Goal: Book appointment/travel/reservation

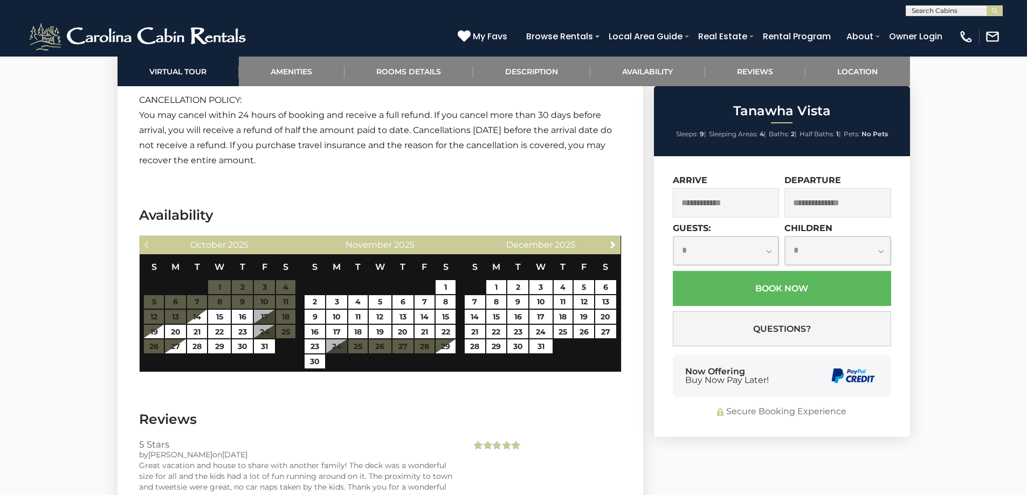
scroll to position [2211, 0]
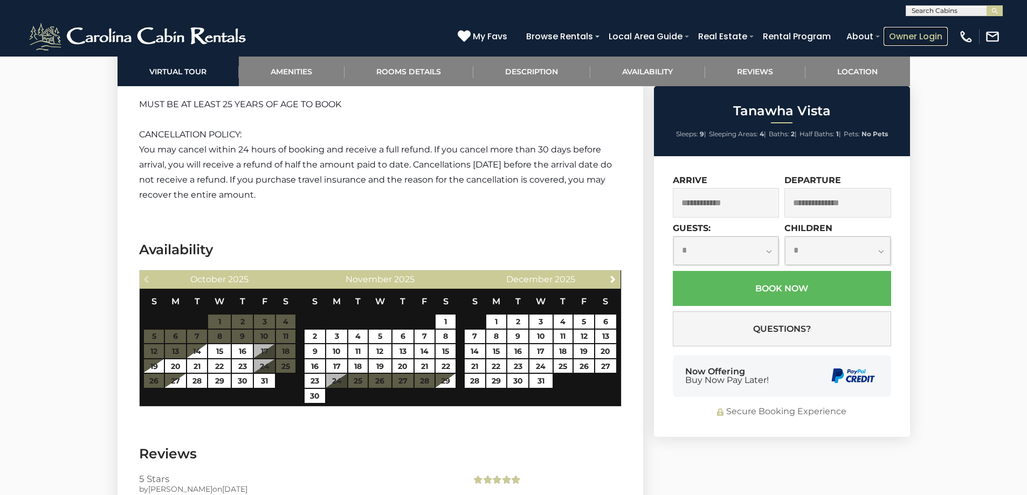
click at [941, 39] on link "Owner Login" at bounding box center [916, 36] width 64 height 19
click at [329, 360] on link "17" at bounding box center [336, 367] width 21 height 14
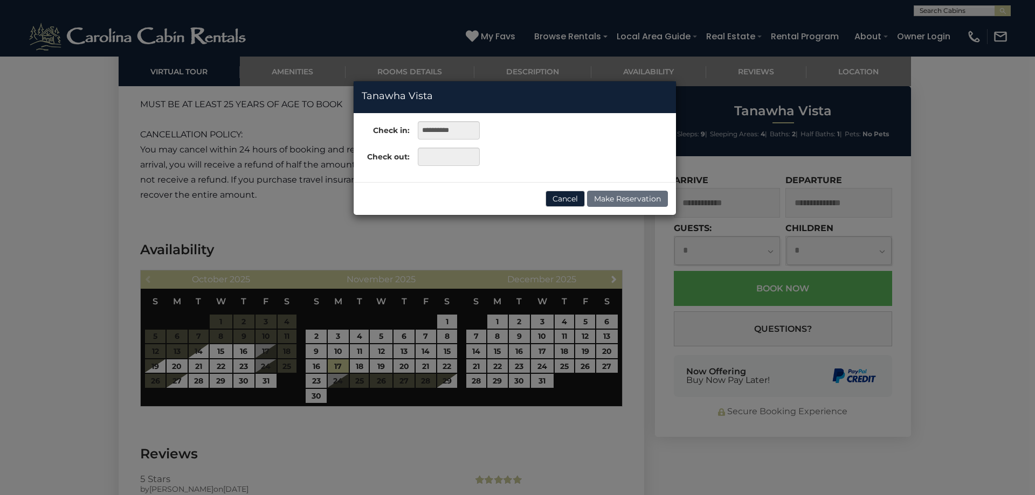
click at [562, 197] on button "Cancel" at bounding box center [565, 199] width 39 height 16
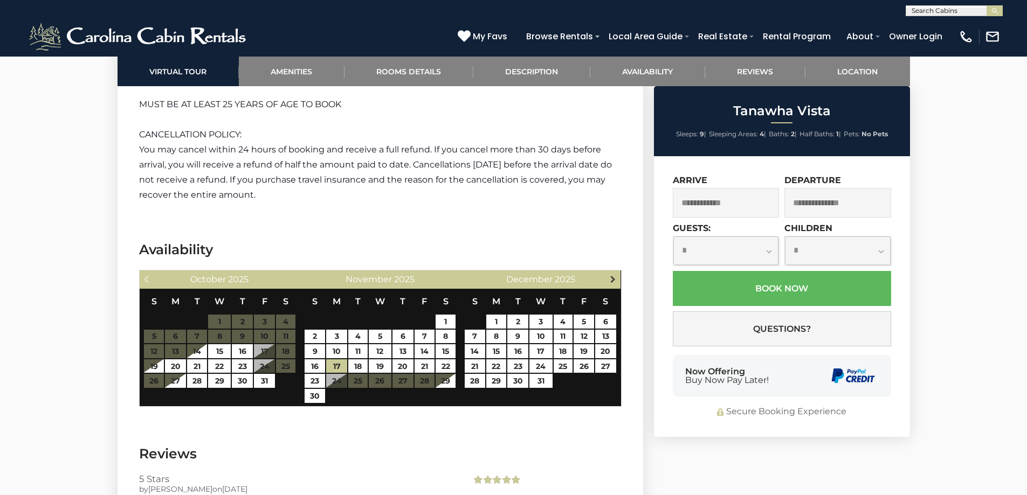
click at [609, 275] on span "Next" at bounding box center [613, 279] width 9 height 9
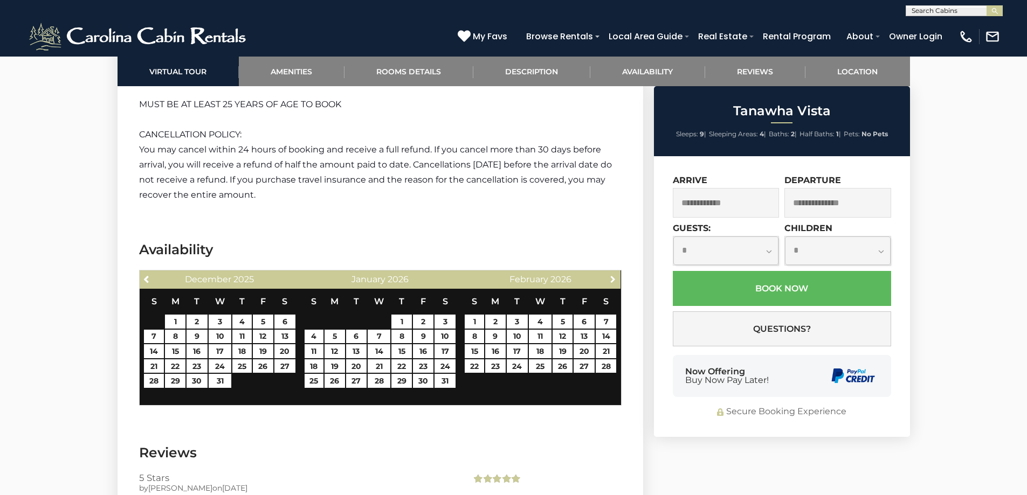
click at [609, 275] on span "Next" at bounding box center [613, 279] width 9 height 9
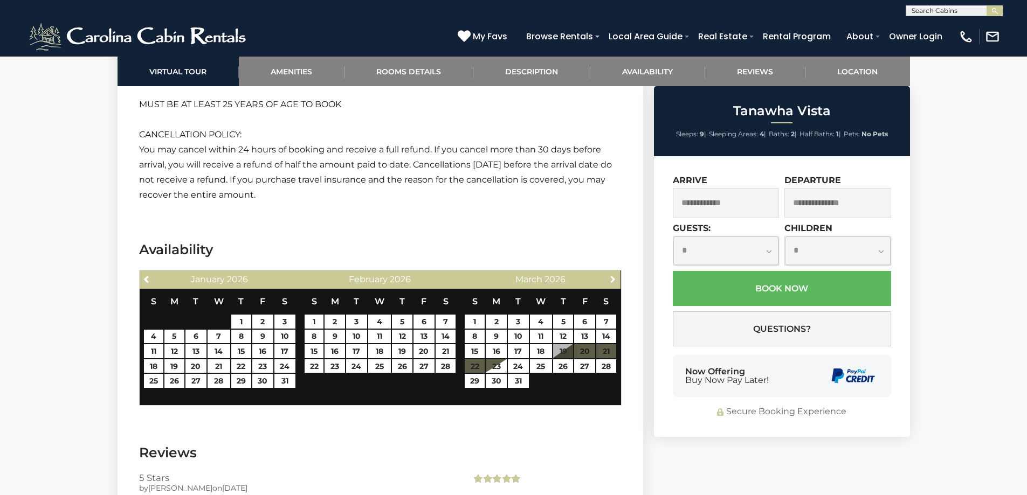
click at [609, 275] on span "Next" at bounding box center [613, 279] width 9 height 9
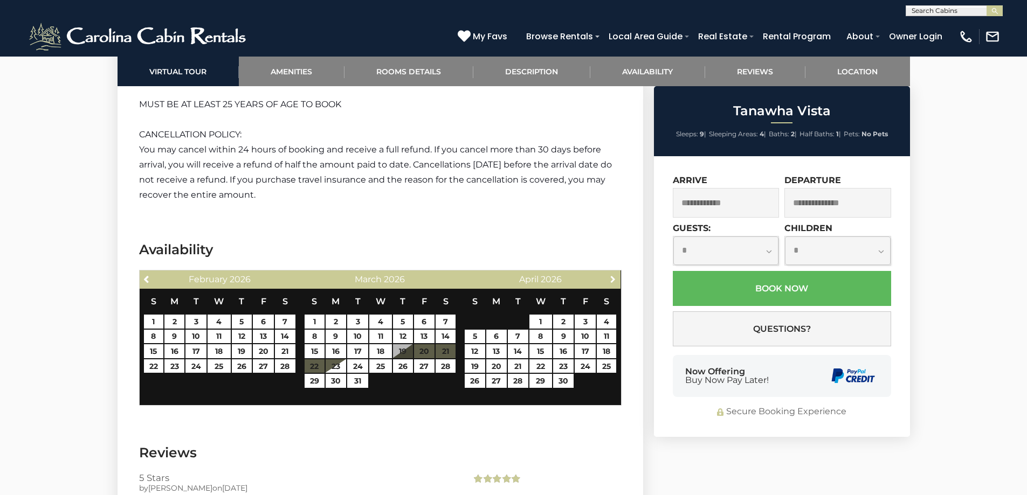
click at [609, 275] on span "Next" at bounding box center [613, 279] width 9 height 9
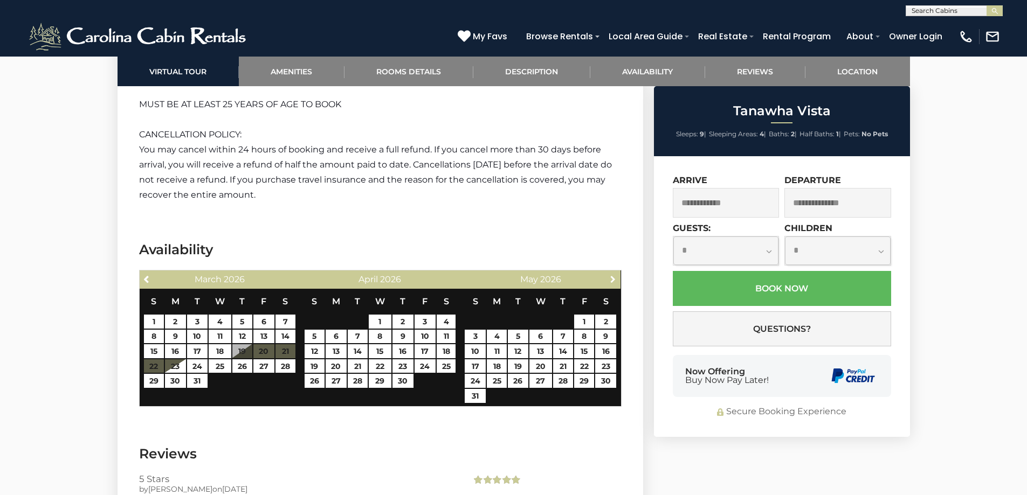
click at [609, 275] on span "Next" at bounding box center [613, 279] width 9 height 9
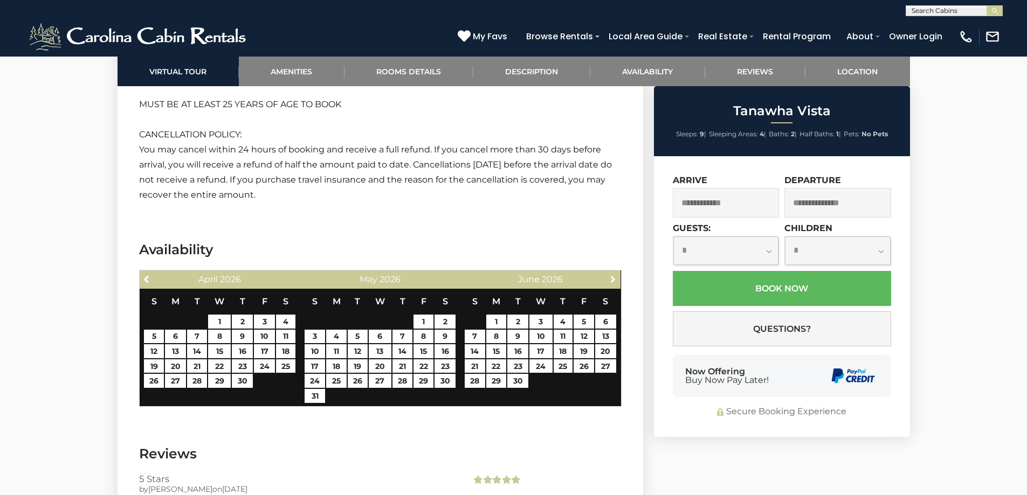
click at [609, 275] on span "Next" at bounding box center [613, 279] width 9 height 9
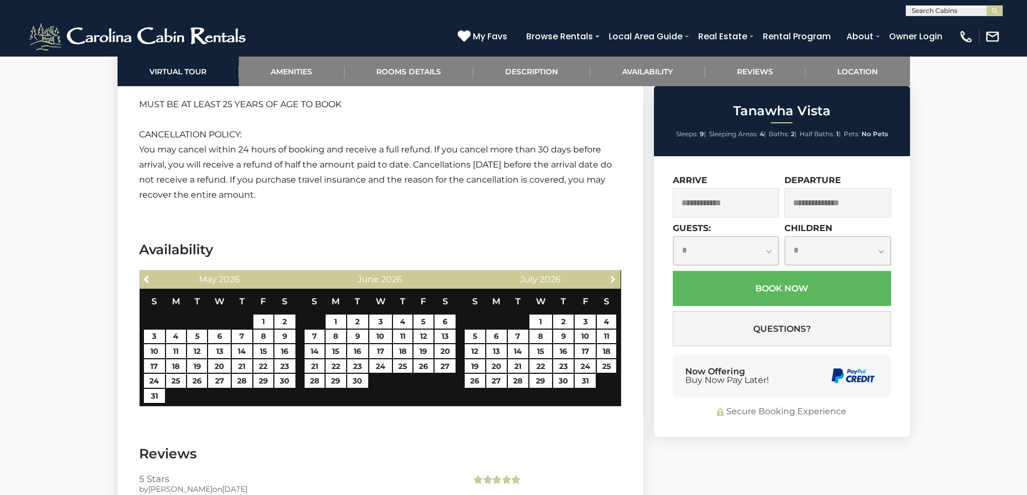
click at [609, 275] on span "Next" at bounding box center [613, 279] width 9 height 9
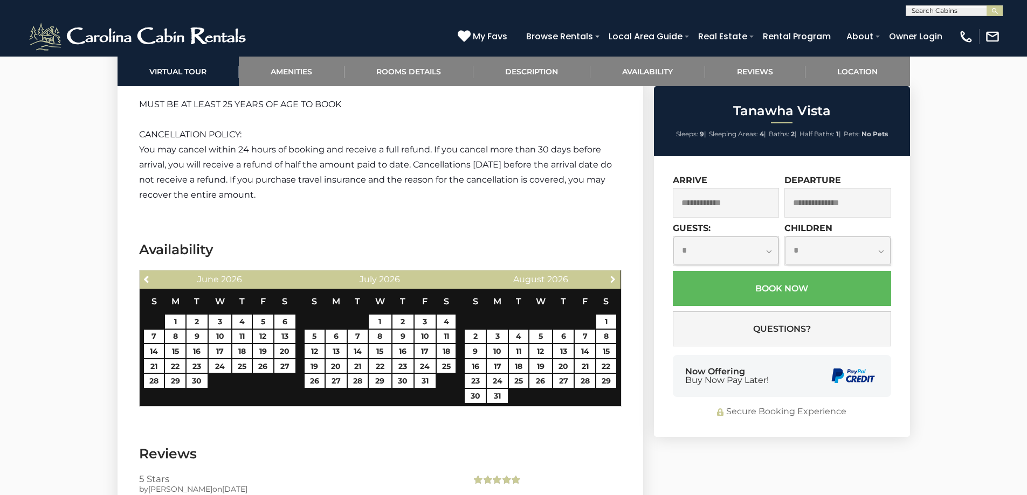
click at [609, 275] on span "Next" at bounding box center [613, 279] width 9 height 9
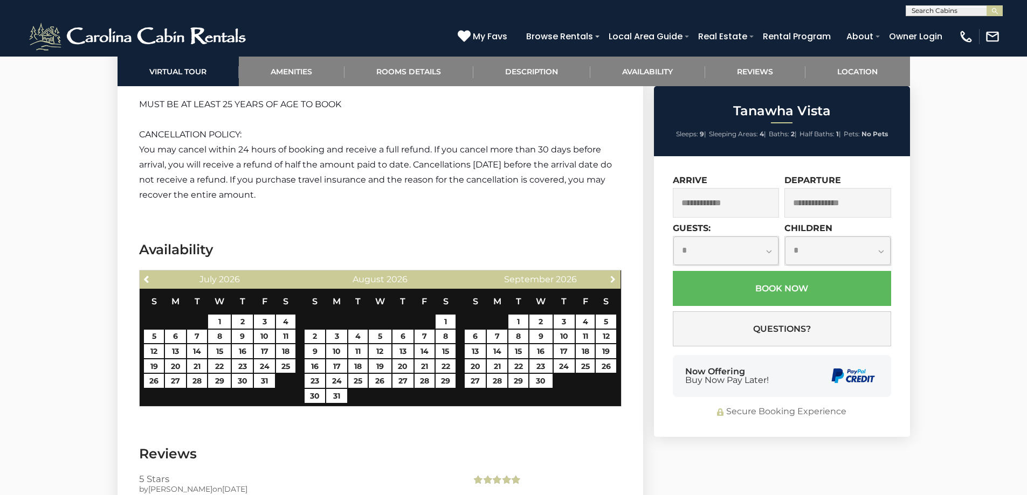
click at [609, 275] on span "Next" at bounding box center [613, 279] width 9 height 9
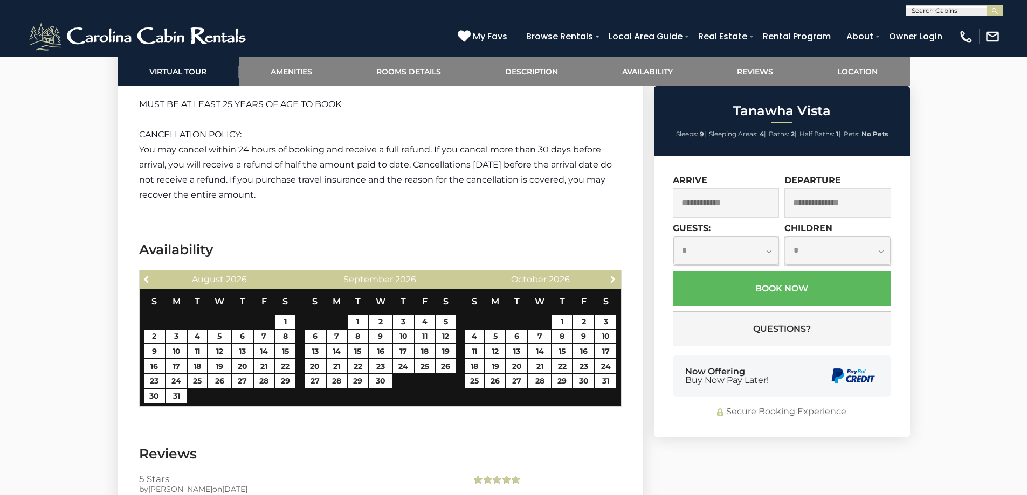
click at [609, 275] on span "Next" at bounding box center [613, 279] width 9 height 9
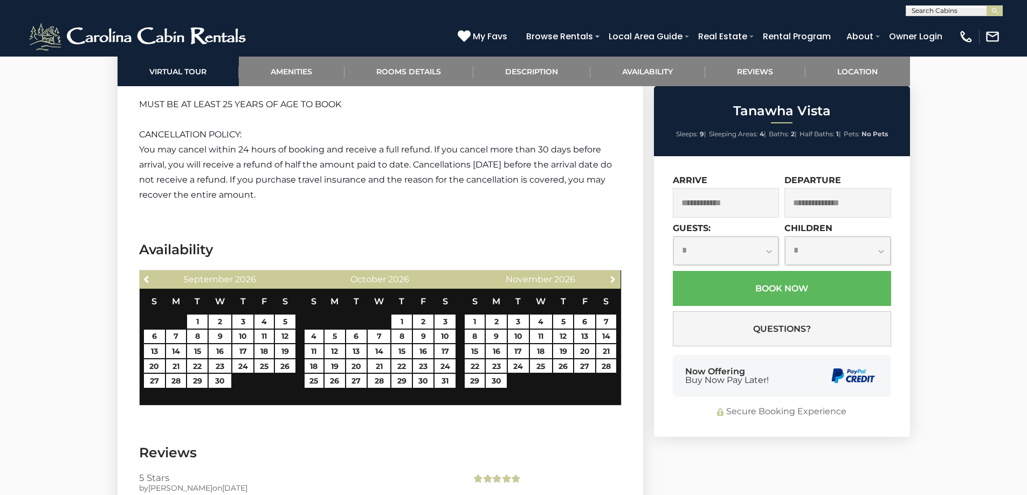
click at [609, 275] on span "Next" at bounding box center [613, 279] width 9 height 9
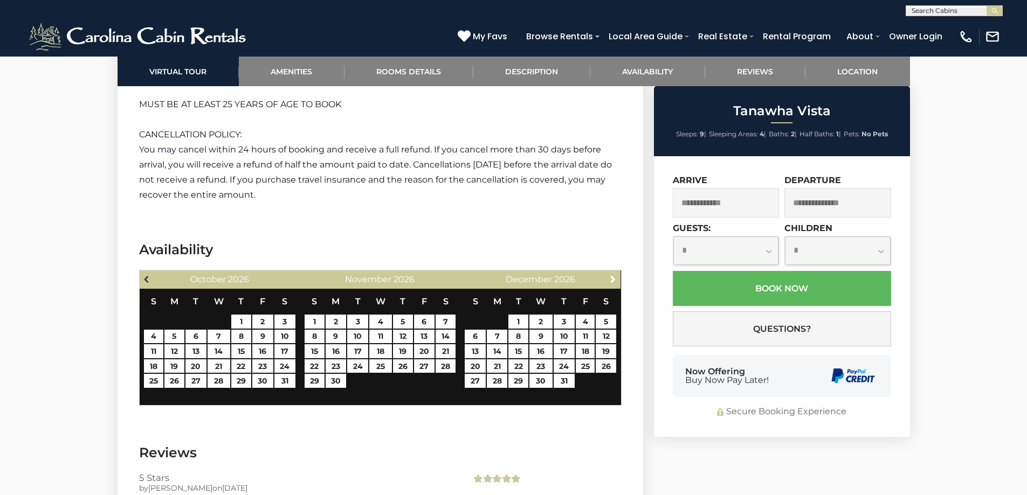
click at [148, 275] on span "Previous" at bounding box center [147, 279] width 9 height 9
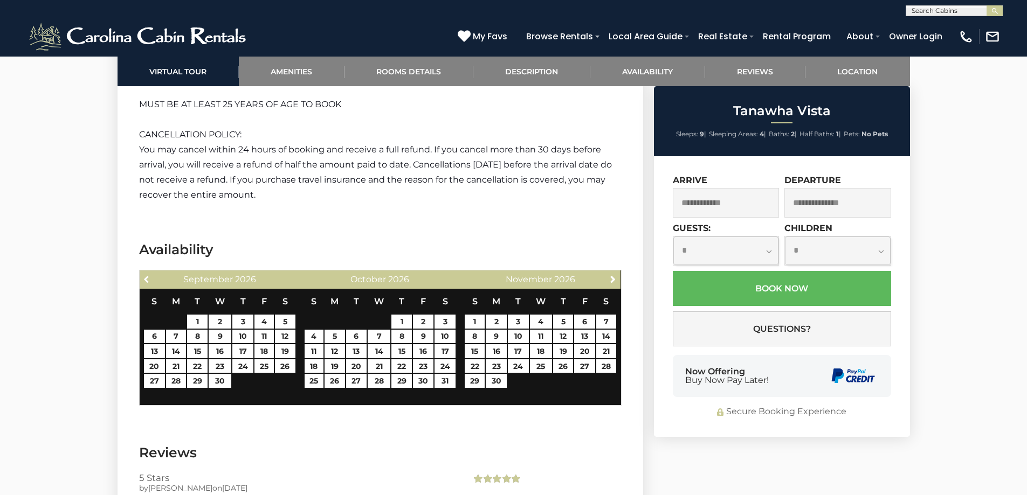
click at [148, 275] on span "Previous" at bounding box center [147, 279] width 9 height 9
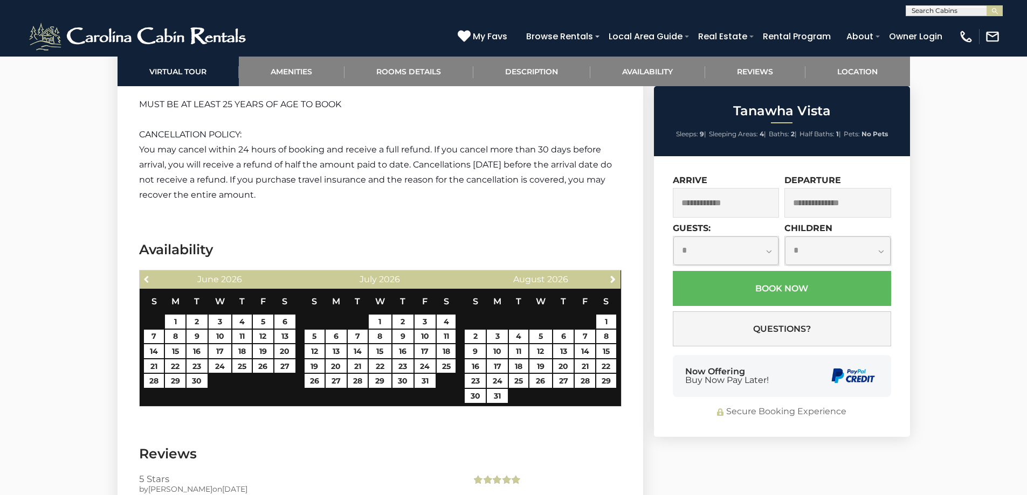
click at [148, 275] on span "Previous" at bounding box center [147, 279] width 9 height 9
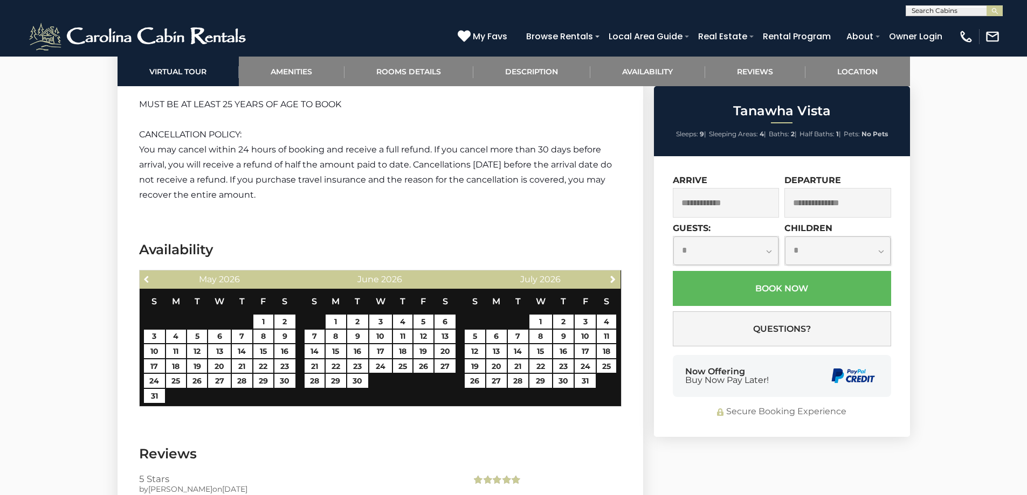
click at [148, 275] on span "Previous" at bounding box center [147, 279] width 9 height 9
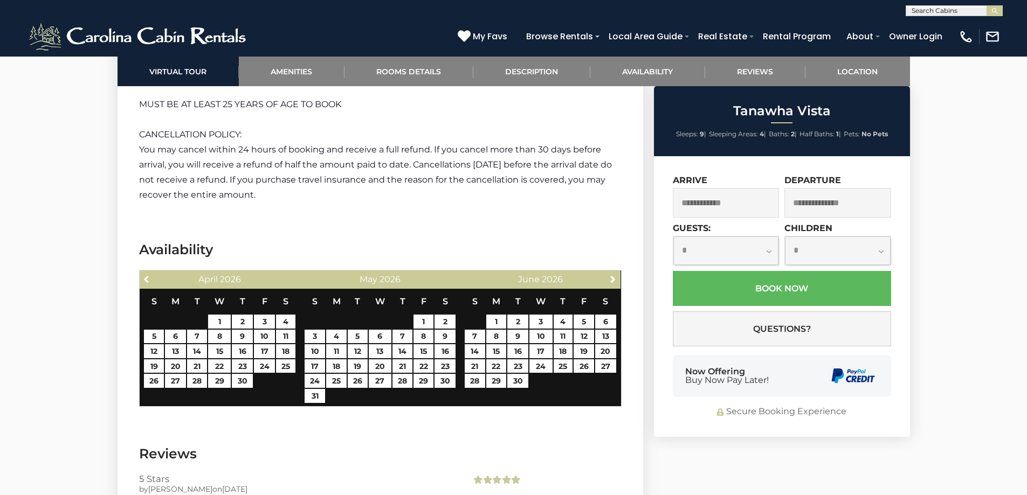
click at [148, 275] on span "Previous" at bounding box center [147, 279] width 9 height 9
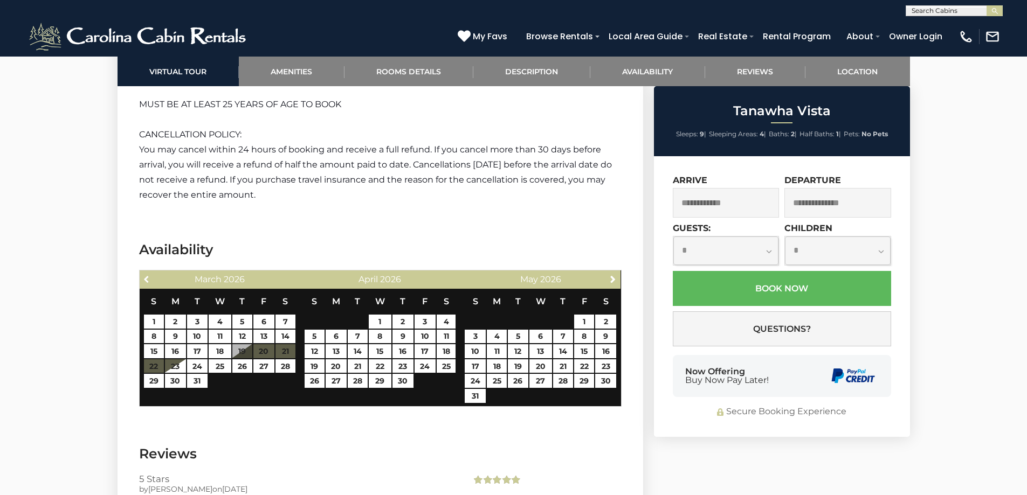
click at [148, 275] on span "Previous" at bounding box center [147, 279] width 9 height 9
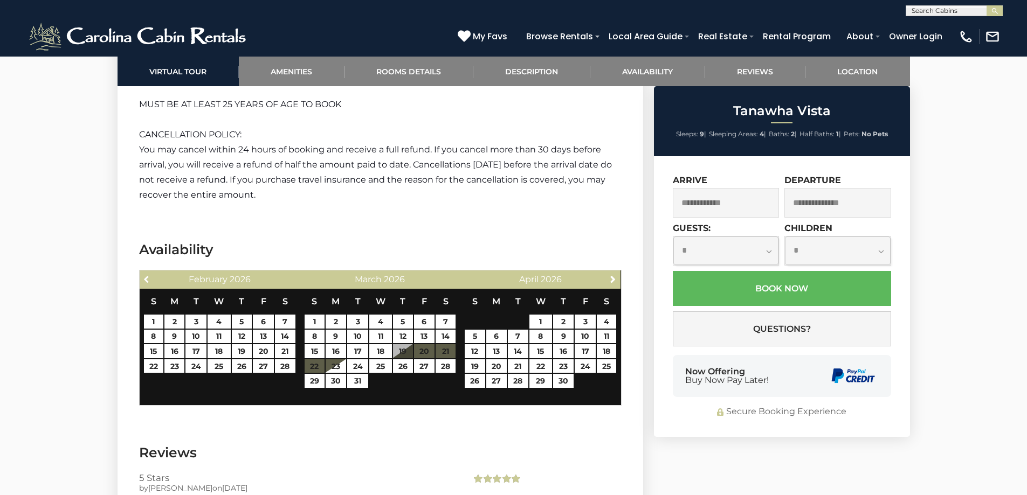
click at [148, 275] on span "Previous" at bounding box center [147, 279] width 9 height 9
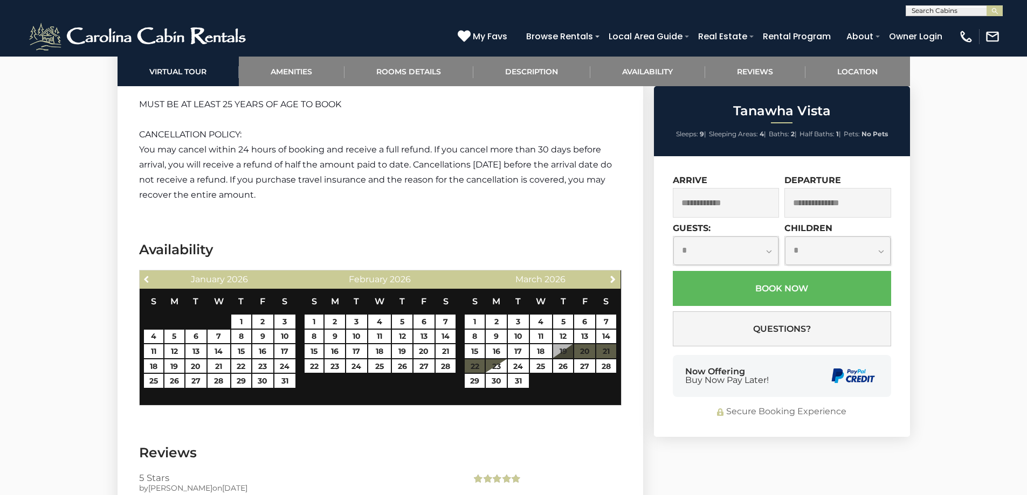
click at [148, 275] on span "Previous" at bounding box center [147, 279] width 9 height 9
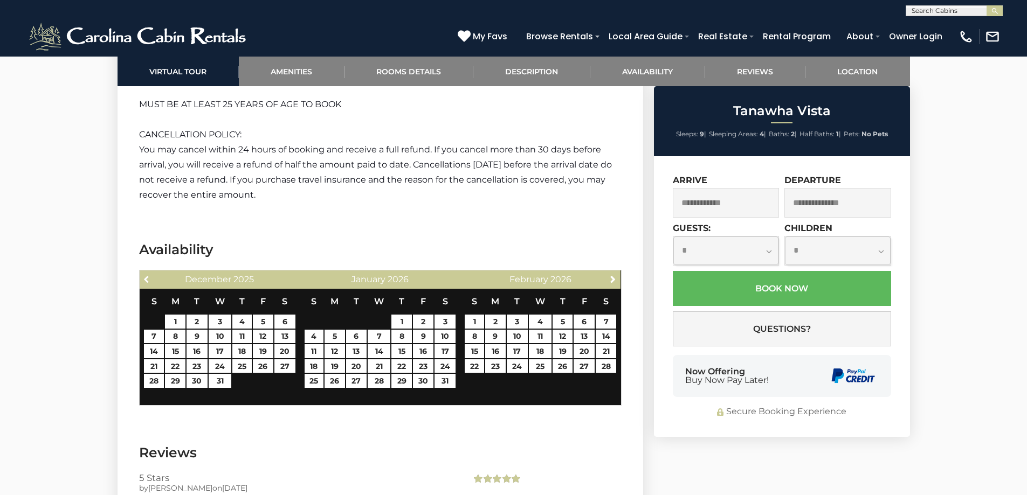
click at [148, 275] on span "Previous" at bounding box center [147, 279] width 9 height 9
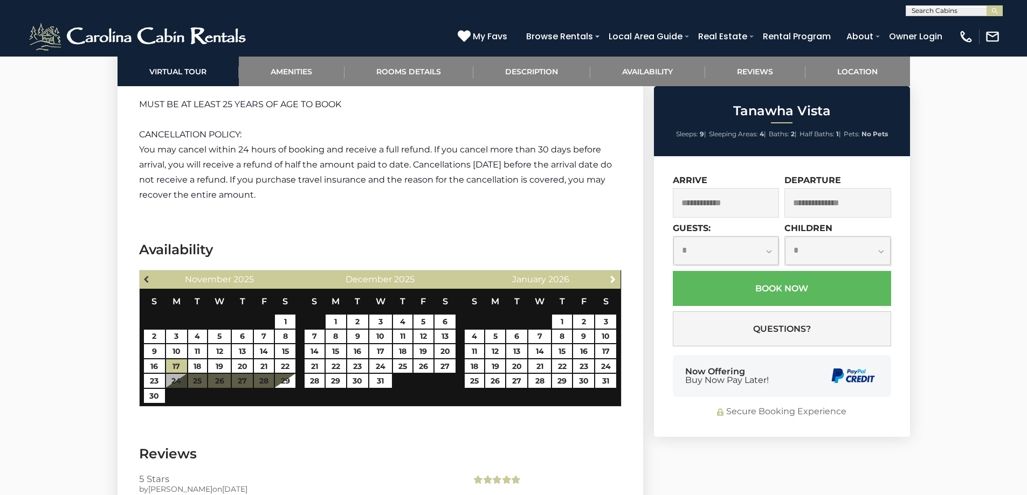
click at [143, 275] on span "Previous" at bounding box center [147, 279] width 9 height 9
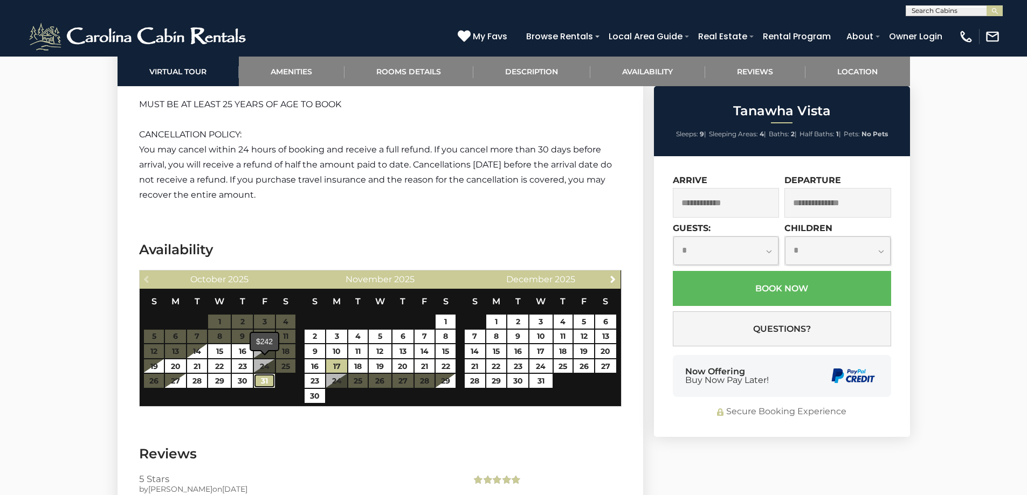
click at [265, 374] on link "31" at bounding box center [264, 381] width 21 height 14
type input "**********"
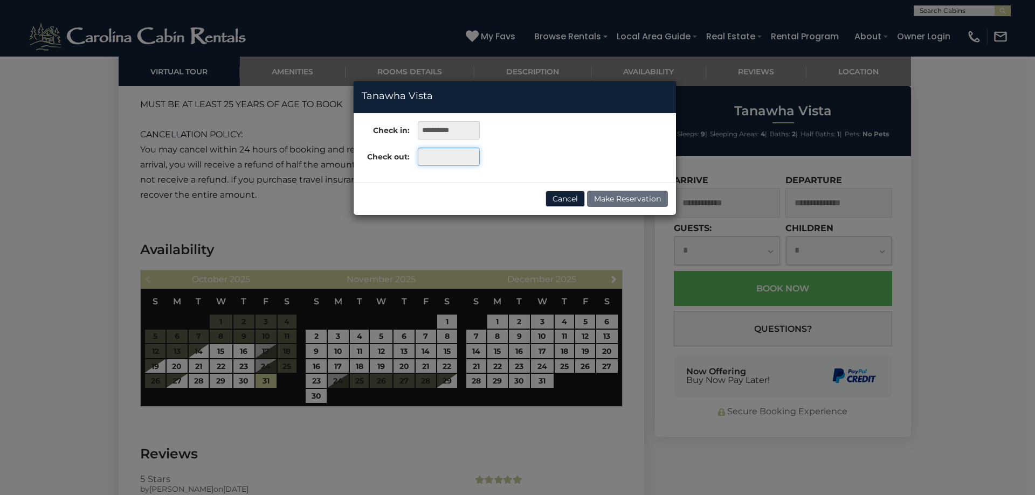
click at [447, 161] on input "text" at bounding box center [449, 157] width 62 height 18
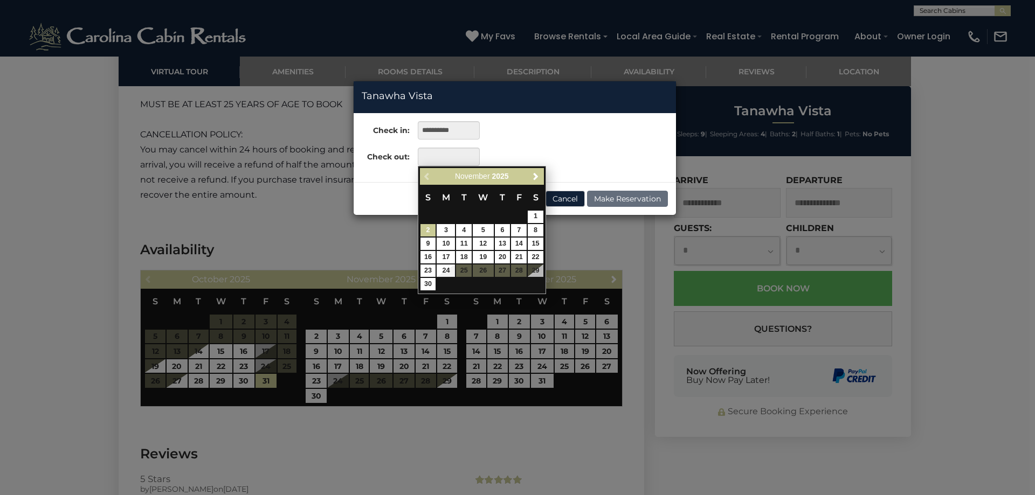
click at [428, 231] on link "2" at bounding box center [429, 230] width 16 height 12
type input "**********"
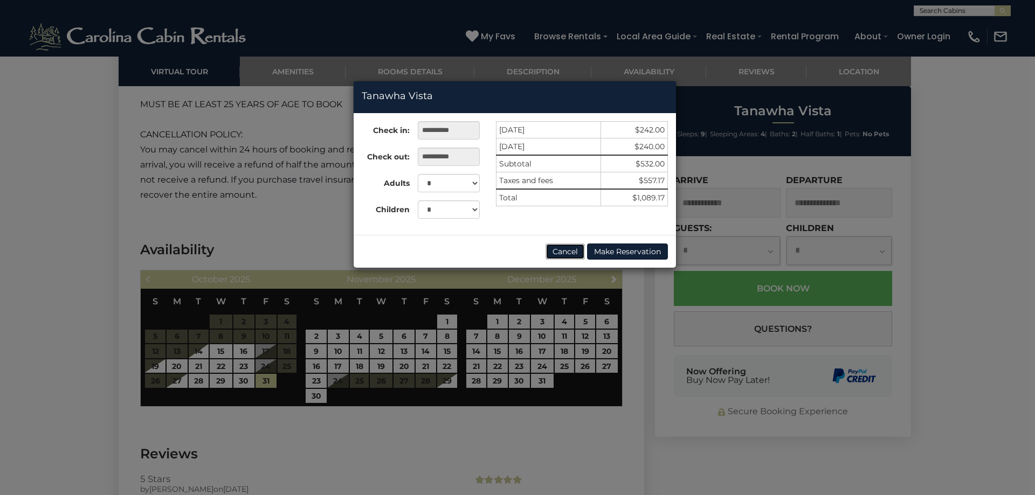
click at [566, 252] on button "Cancel" at bounding box center [565, 252] width 39 height 16
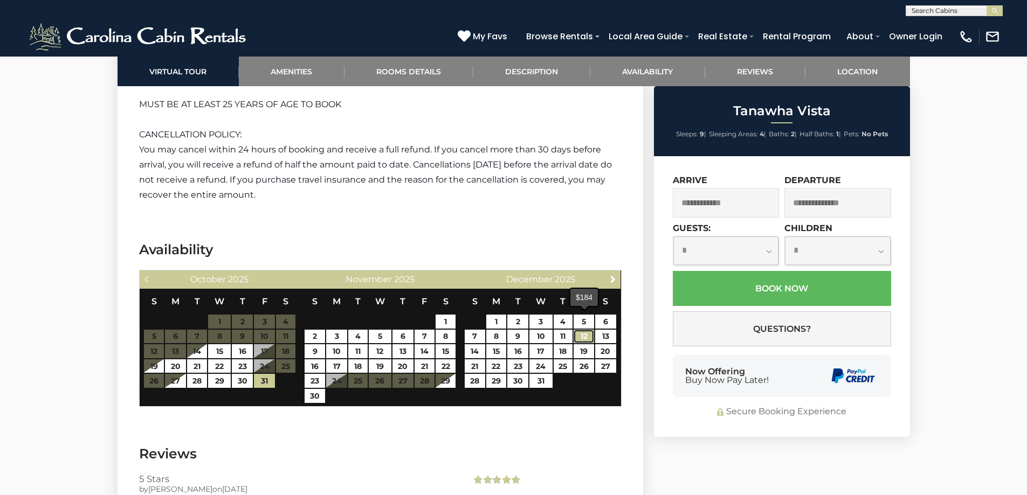
click at [584, 330] on link "12" at bounding box center [584, 337] width 20 height 14
type input "**********"
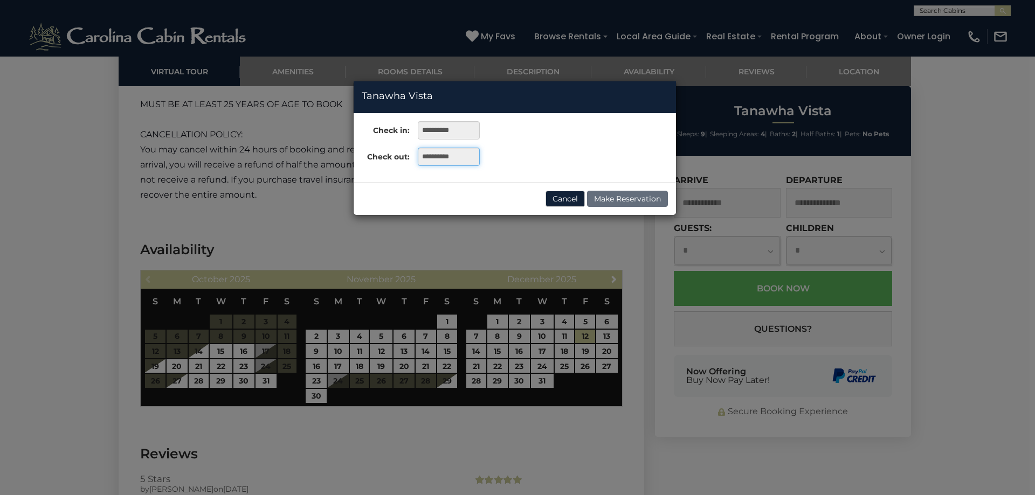
click at [471, 160] on input "**********" at bounding box center [449, 157] width 62 height 18
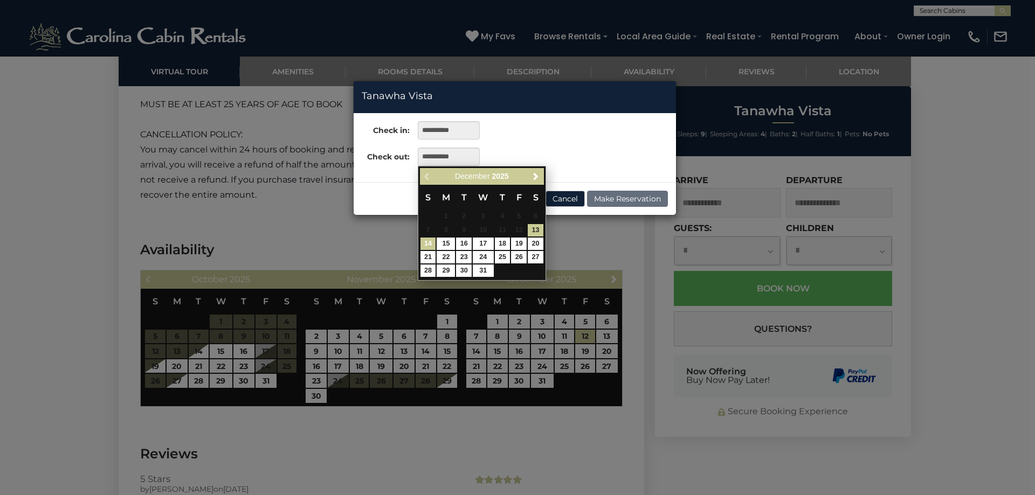
click at [430, 242] on link "14" at bounding box center [429, 244] width 16 height 12
type input "**********"
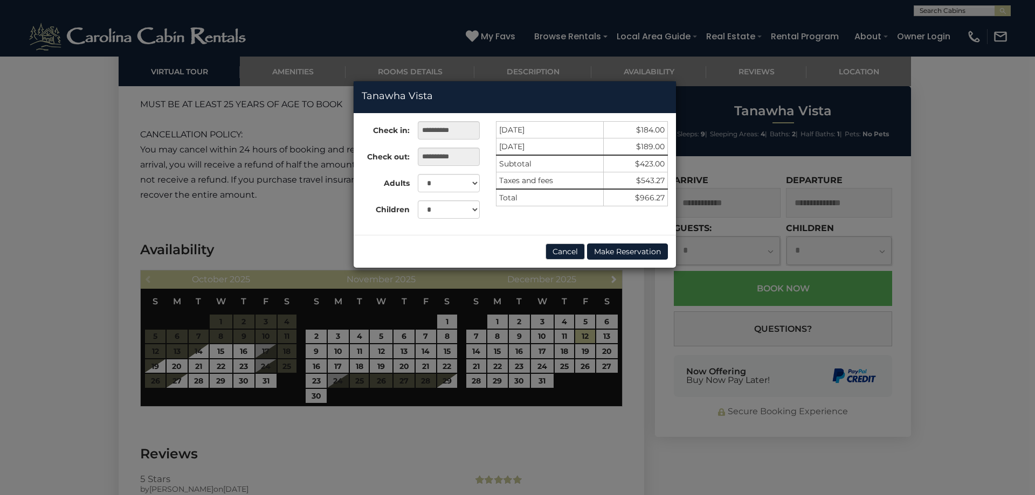
click at [655, 325] on div "**********" at bounding box center [517, 247] width 1035 height 495
